Goal: Task Accomplishment & Management: Use online tool/utility

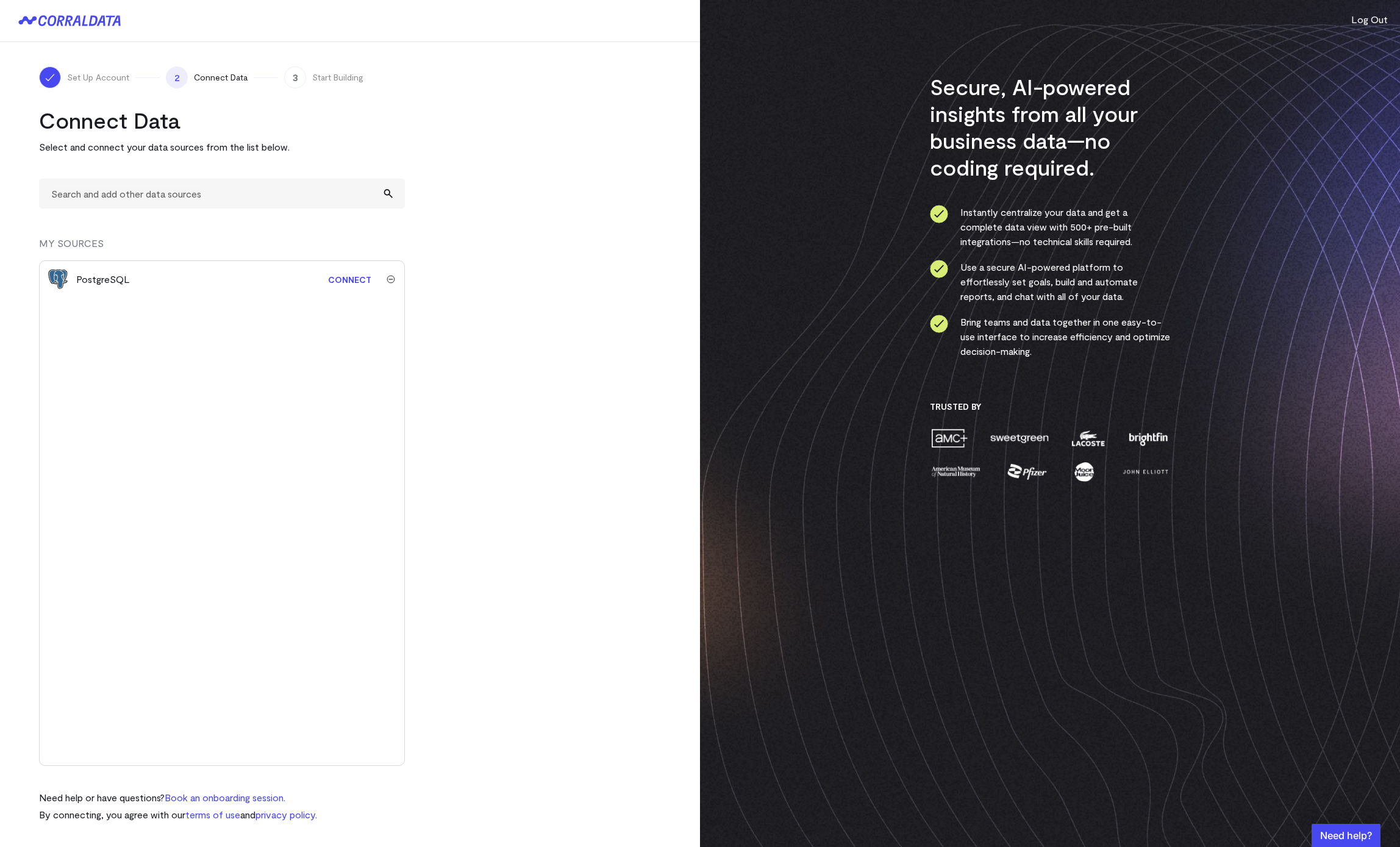
click at [350, 274] on link "Connect" at bounding box center [350, 280] width 56 height 23
click at [499, 361] on turbo-frame "Connect Data Select and connect your data sources from the list below. MY SOURC…" at bounding box center [350, 456] width 622 height 699
click at [360, 280] on span "Sync Failed" at bounding box center [352, 279] width 50 height 15
click at [348, 278] on span "Sync Failed" at bounding box center [352, 279] width 50 height 15
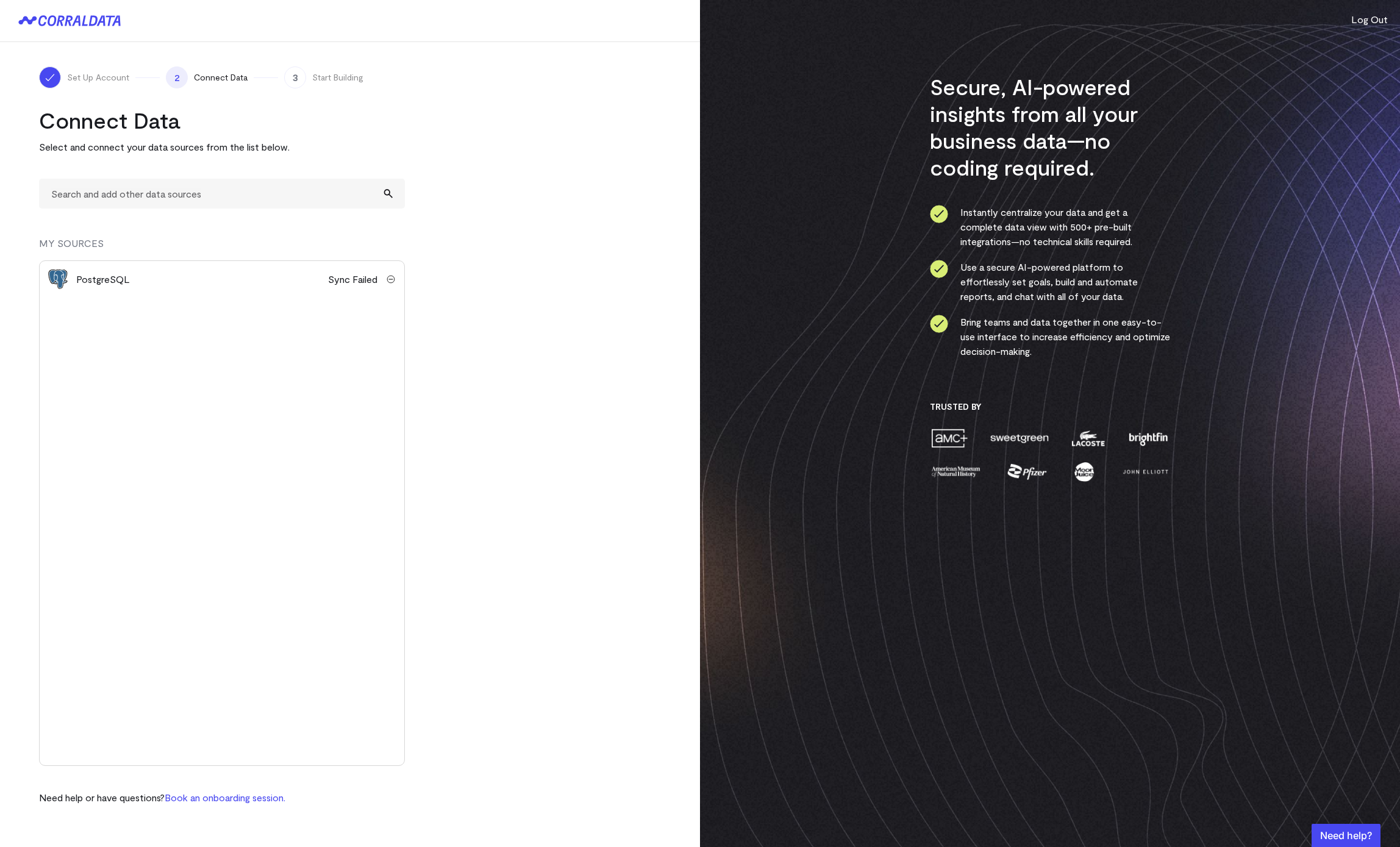
click at [598, 361] on turbo-frame "Connect Data Select and connect your data sources from the list below. MY SOURC…" at bounding box center [350, 456] width 622 height 699
click at [101, 22] on icon at bounding box center [101, 21] width 9 height 11
click at [352, 275] on span "Sync Failed" at bounding box center [352, 279] width 50 height 15
click at [121, 281] on div "PostgreSQL" at bounding box center [103, 279] width 54 height 15
drag, startPoint x: 72, startPoint y: 280, endPoint x: 102, endPoint y: 279, distance: 30.0
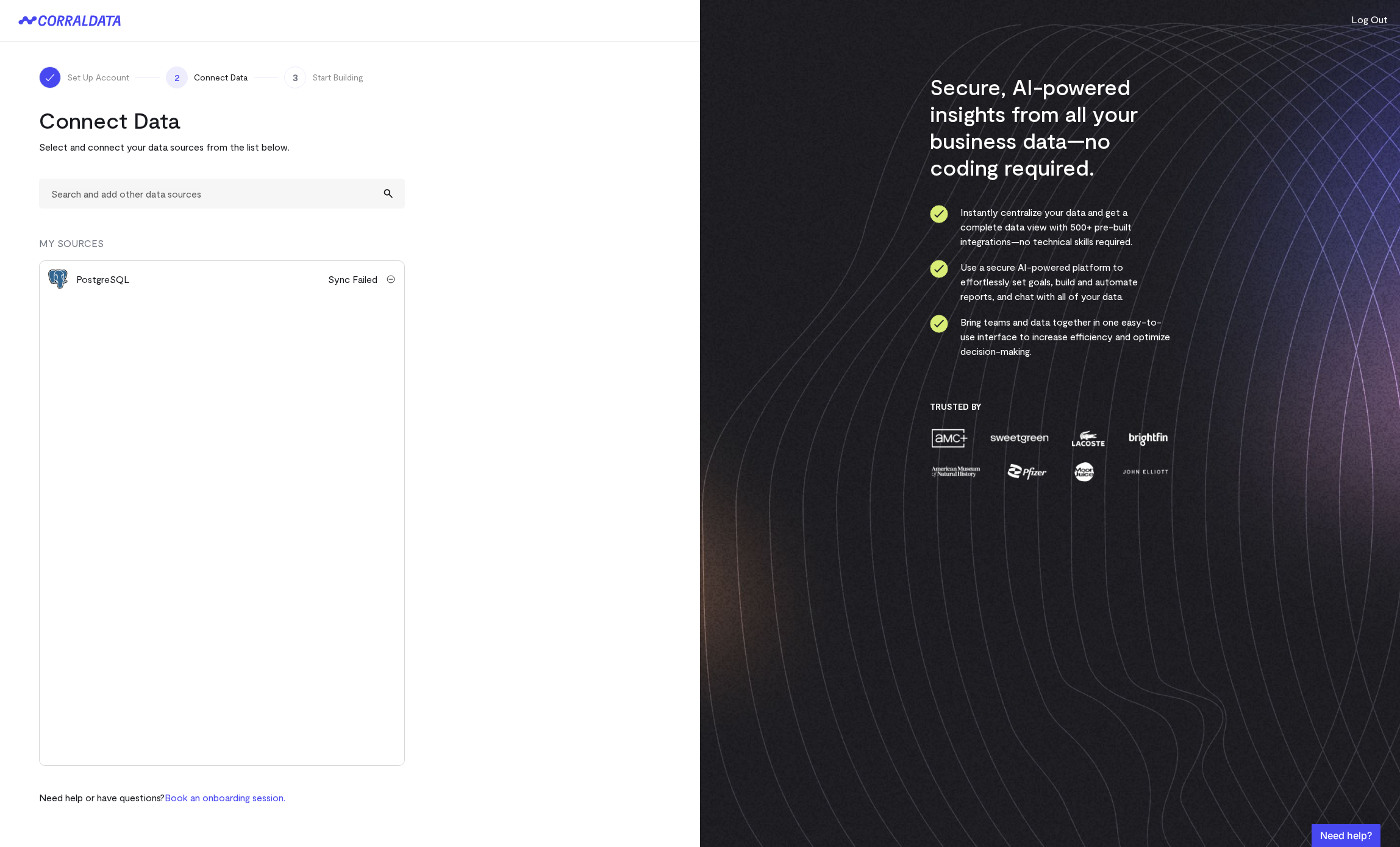
click at [91, 279] on div "PostgreSQL Sync Failed" at bounding box center [222, 279] width 364 height 36
click at [102, 279] on div "PostgreSQL" at bounding box center [103, 279] width 54 height 15
click at [519, 351] on turbo-frame "Connect Data Select and connect your data sources from the list below. MY SOURC…" at bounding box center [350, 456] width 622 height 699
